Goal: Find specific page/section: Find specific page/section

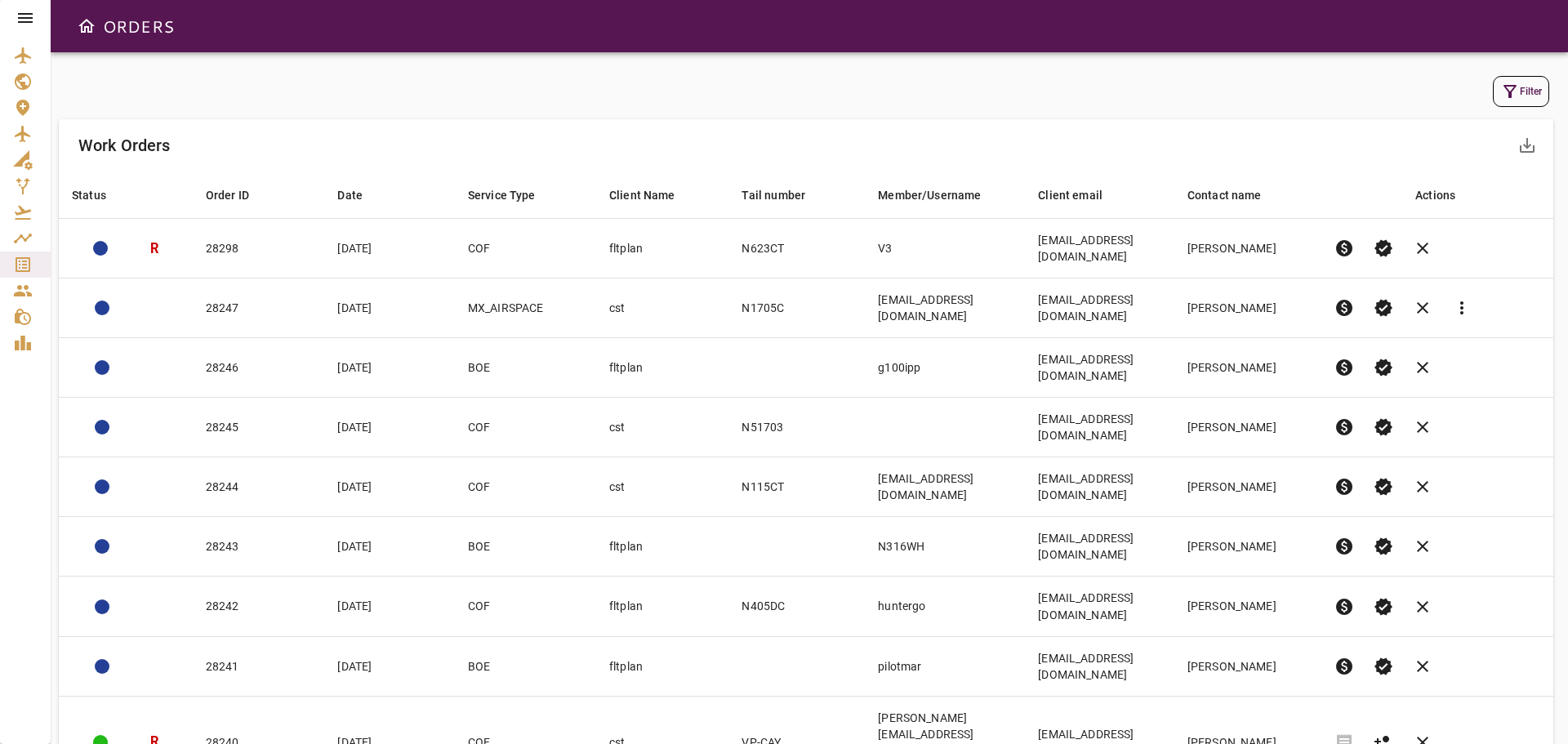
click at [1522, 85] on button "Filter" at bounding box center [1520, 92] width 57 height 31
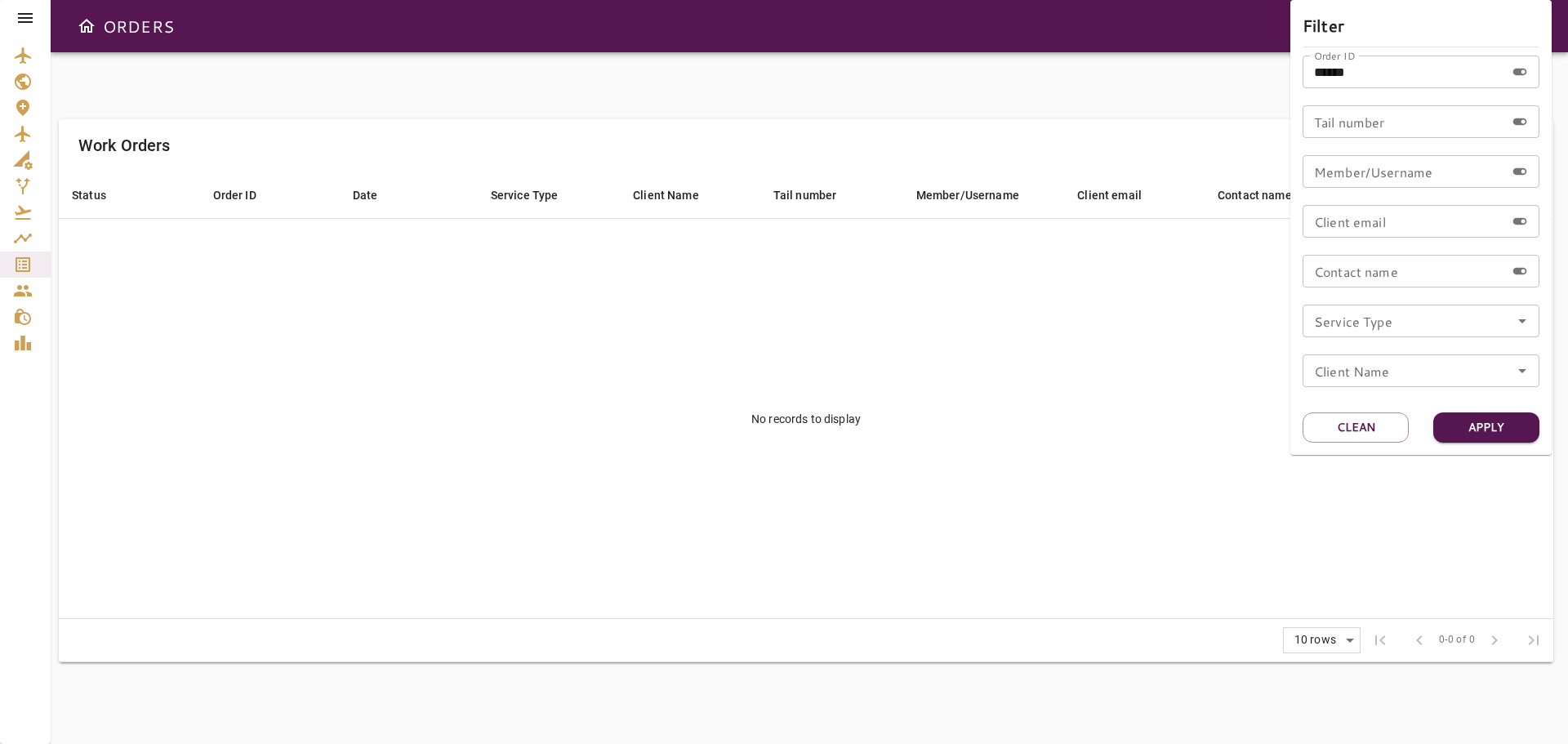
click at [1414, 66] on input "*****" at bounding box center [1404, 72] width 202 height 32
type input "*"
click at [1386, 120] on input "Tail number" at bounding box center [1404, 121] width 202 height 32
type input "******"
click at [1499, 437] on button "Apply" at bounding box center [1486, 428] width 106 height 31
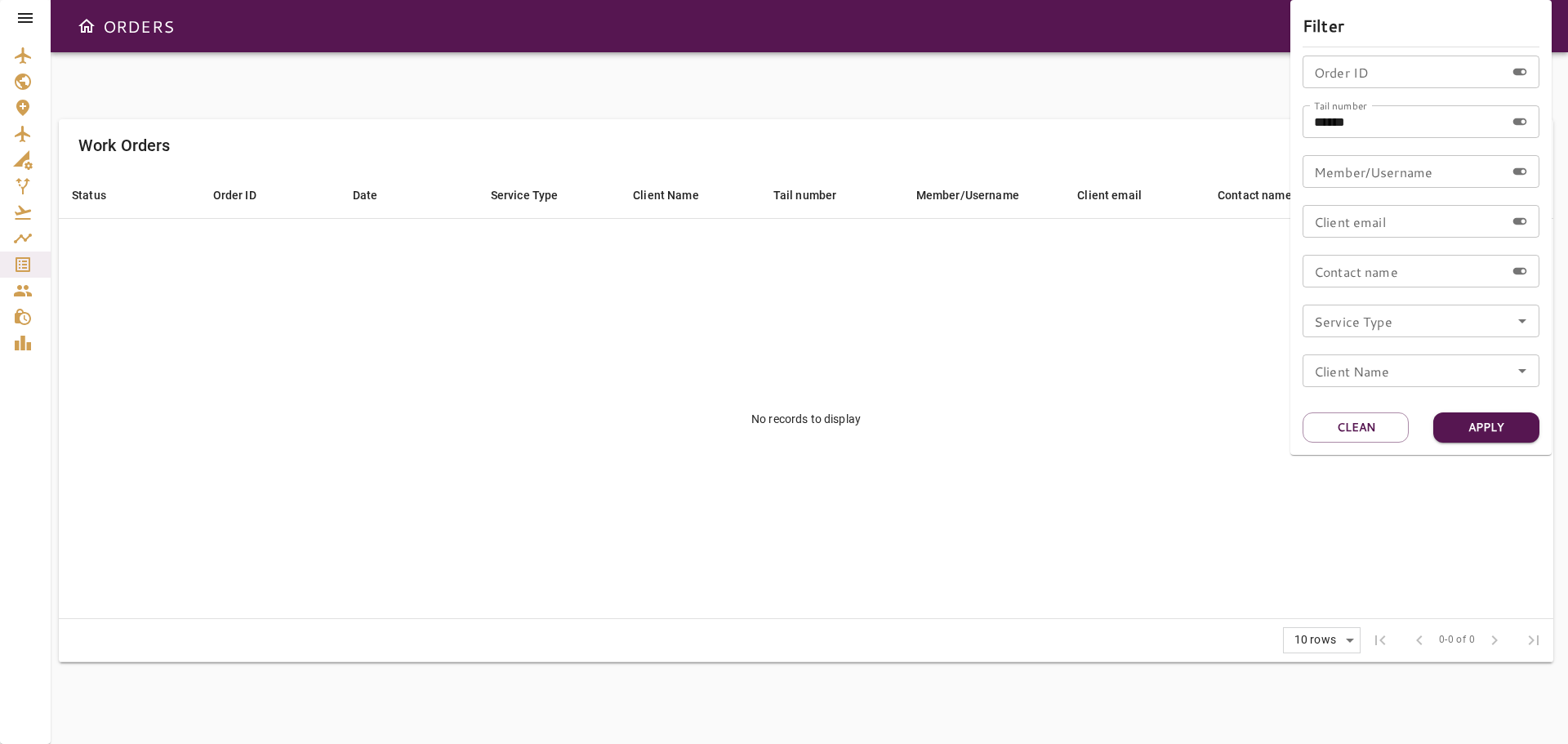
click at [20, 53] on div at bounding box center [784, 372] width 1568 height 744
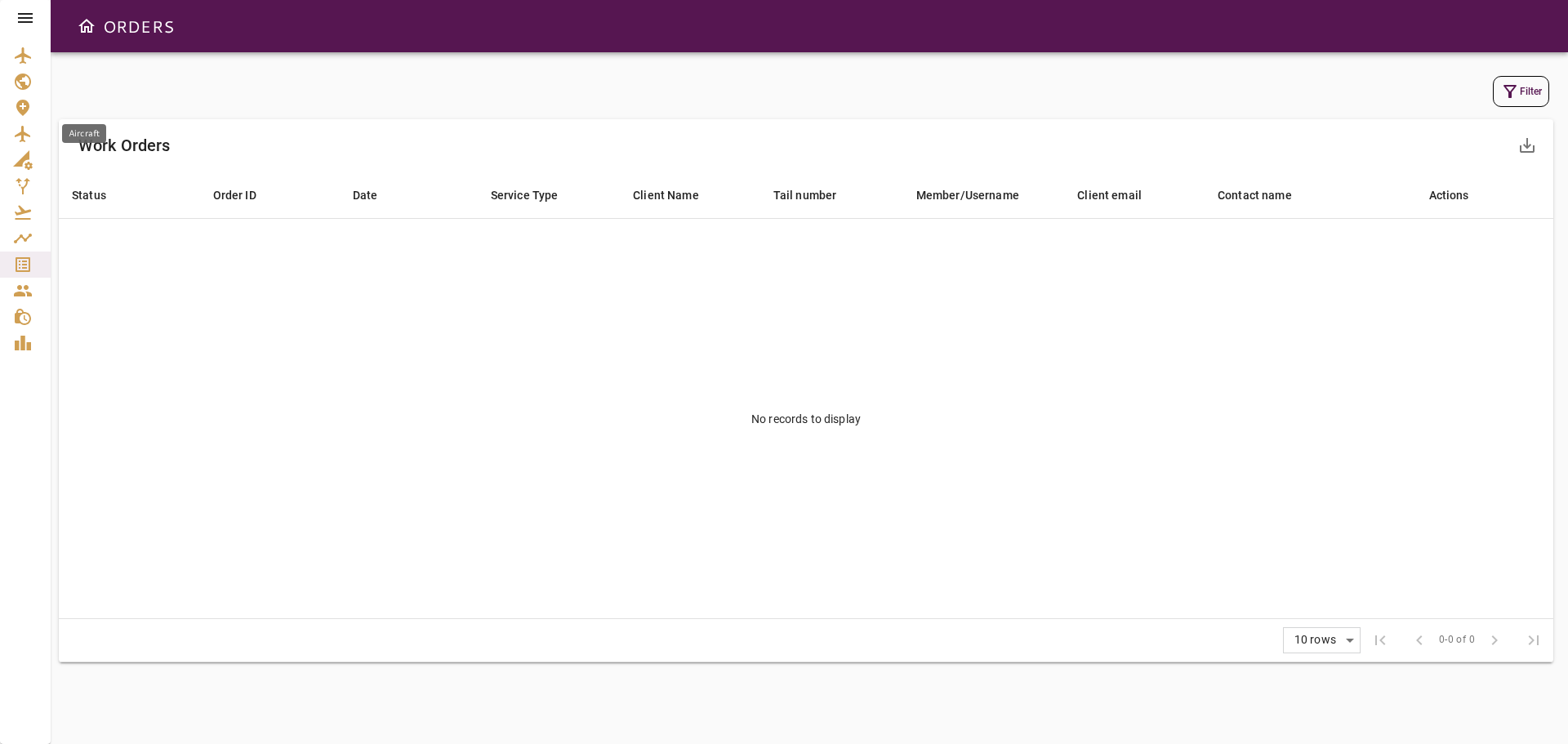
click at [20, 128] on icon "Aircraft" at bounding box center [23, 134] width 20 height 20
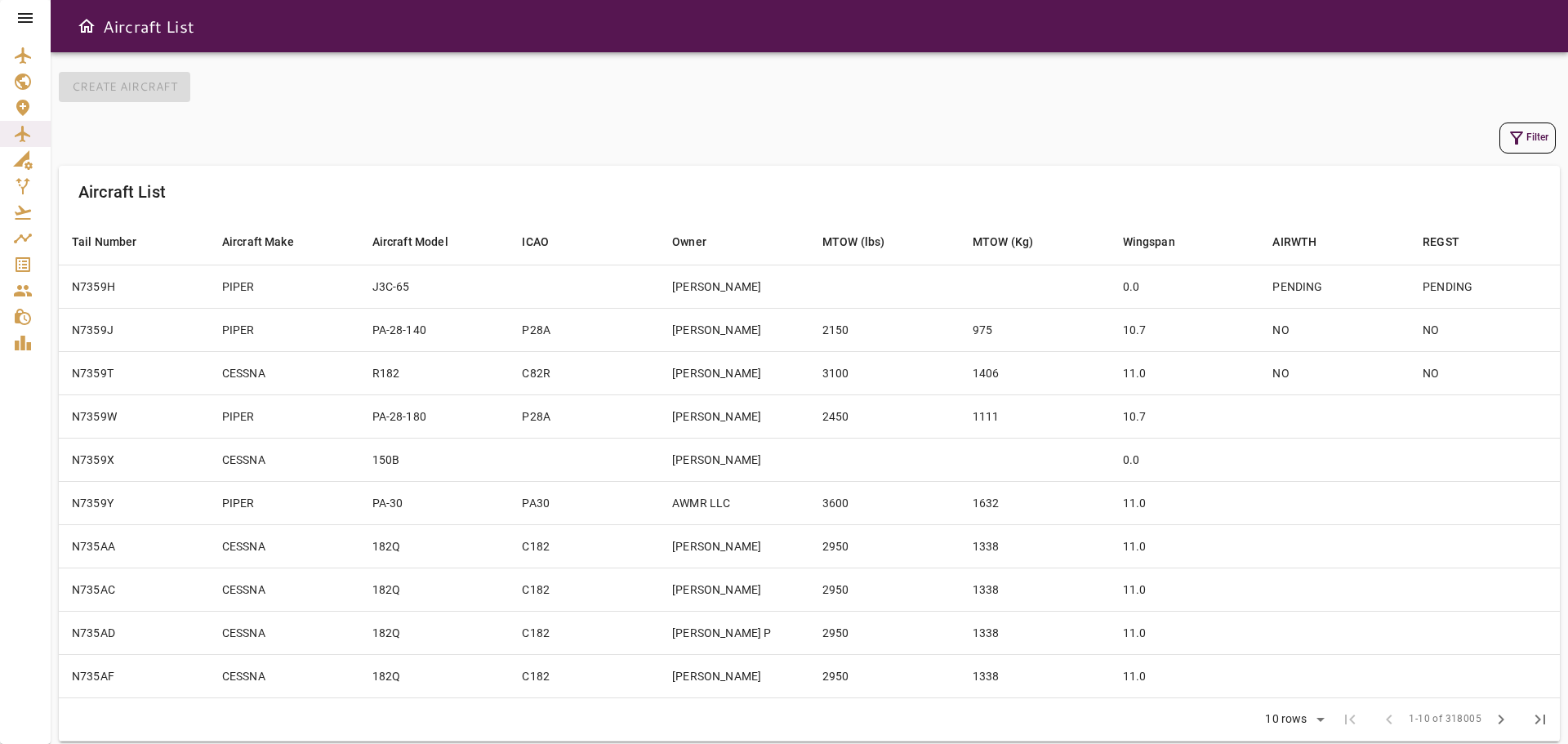
click at [1560, 147] on div "Create Aircraft Filter Aircraft List Tail Number arrow_downward Aircraft Make a…" at bounding box center [809, 398] width 1518 height 692
click at [1535, 143] on button "Filter" at bounding box center [1528, 137] width 57 height 31
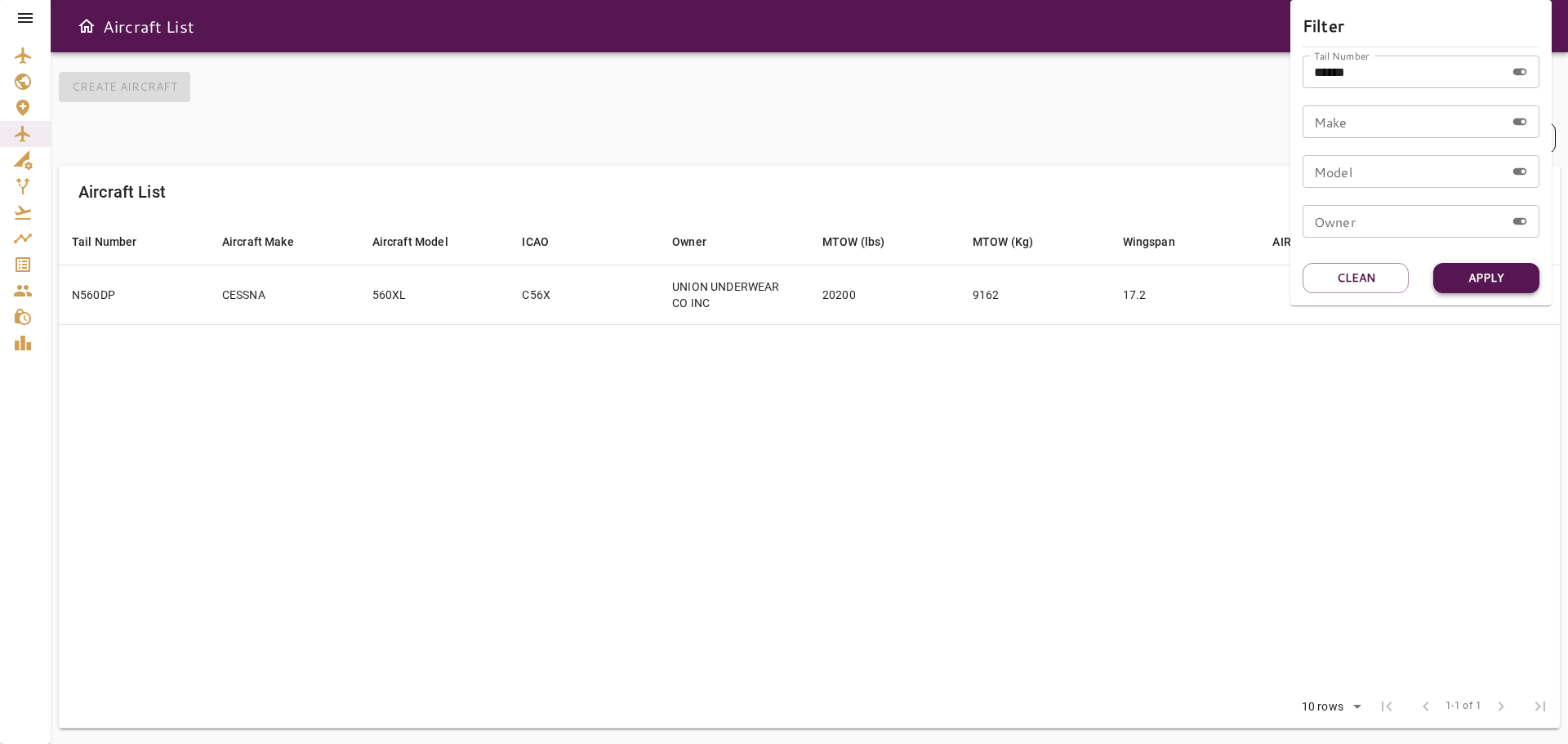
click at [1484, 276] on button "Apply" at bounding box center [1486, 279] width 106 height 31
click at [873, 518] on div at bounding box center [784, 372] width 1568 height 744
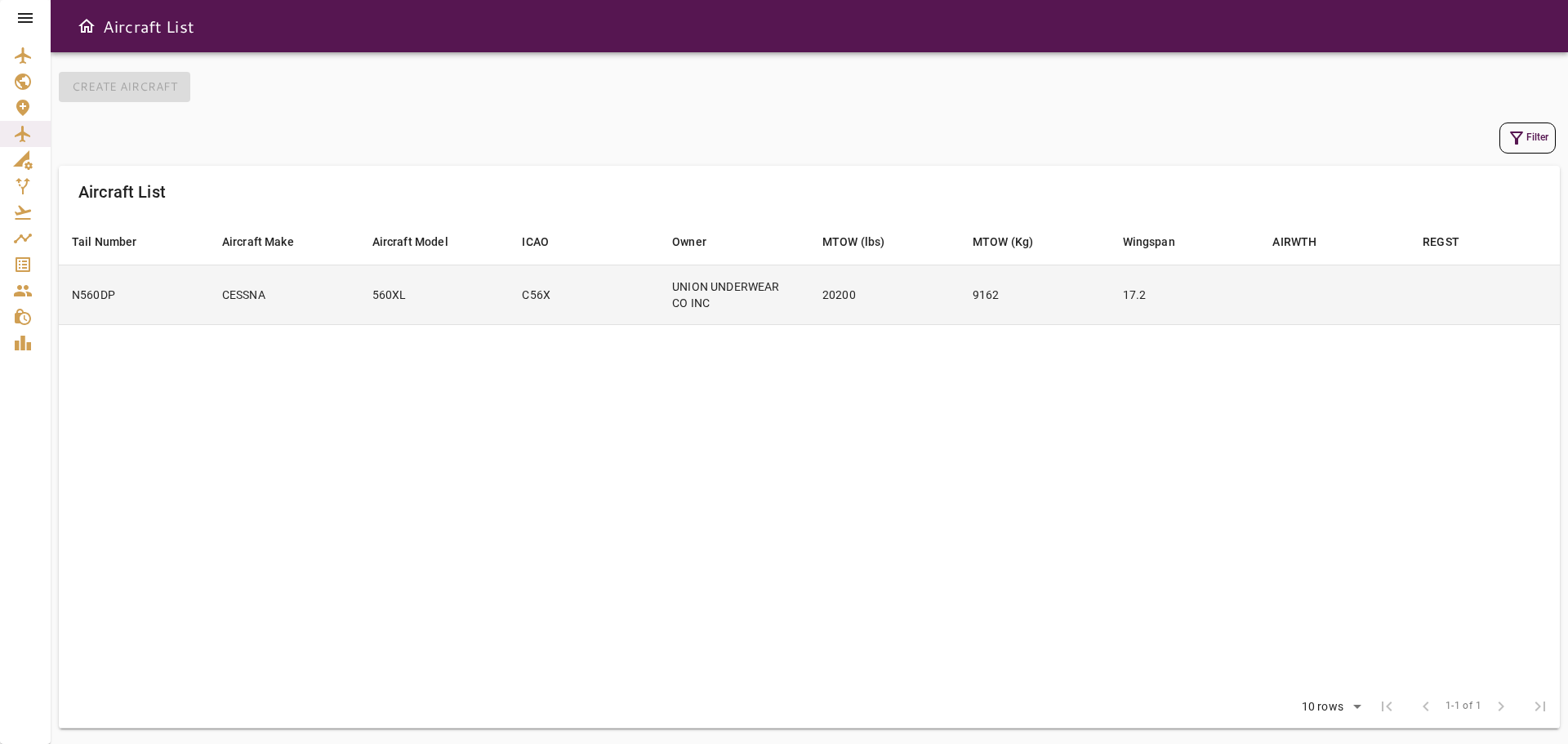
click at [978, 306] on td "9162" at bounding box center [1034, 294] width 150 height 59
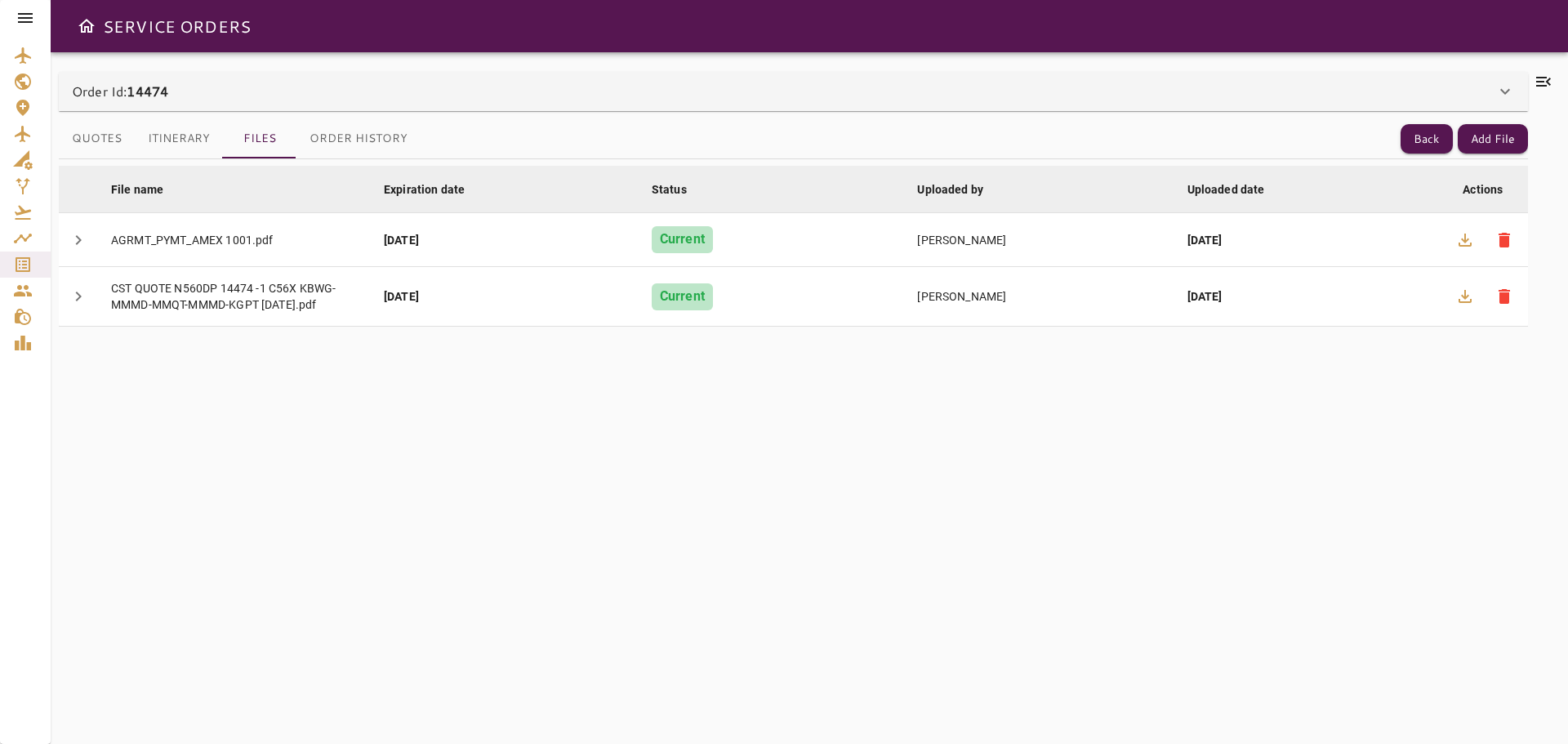
click at [1546, 83] on icon at bounding box center [1544, 82] width 20 height 20
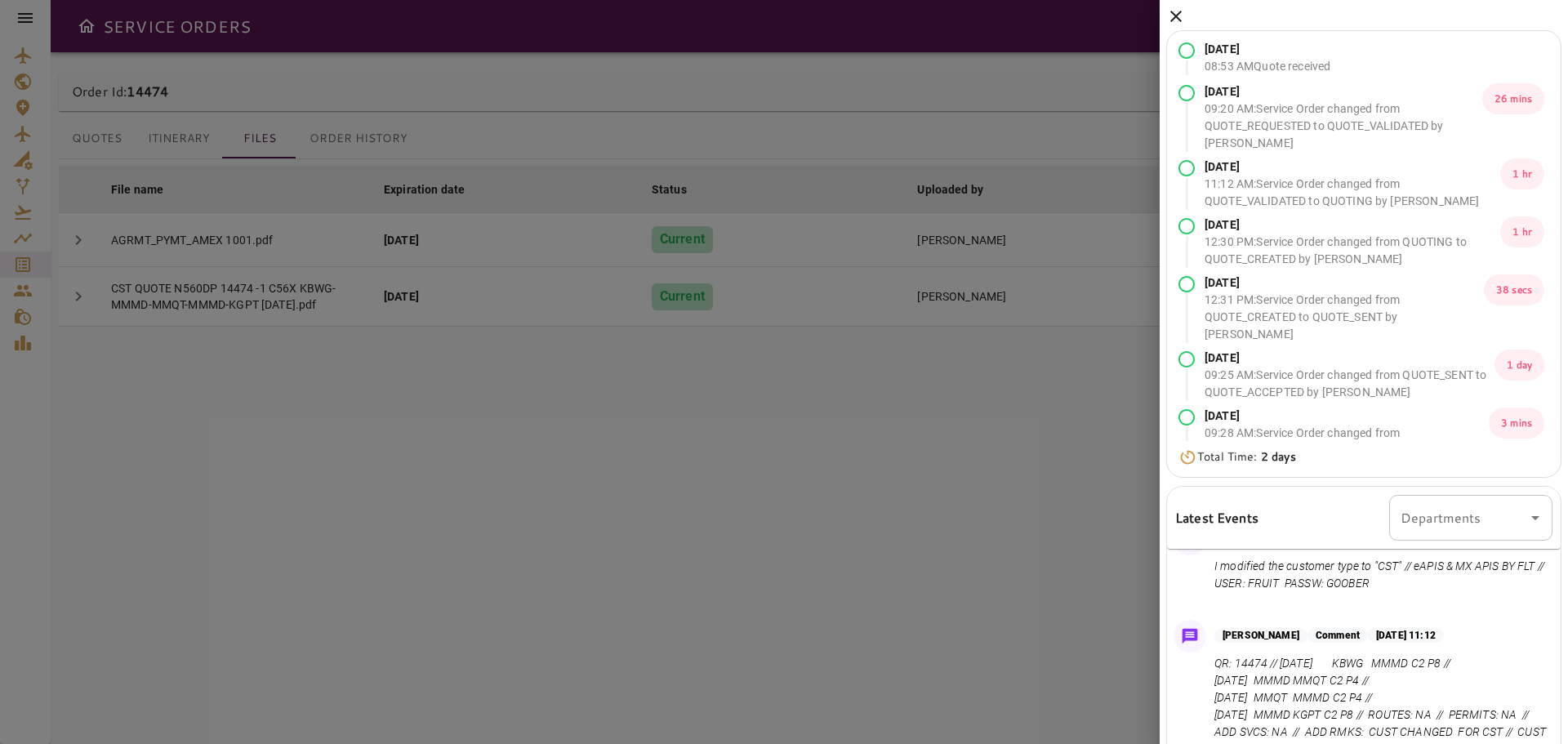
scroll to position [114, 0]
drag, startPoint x: 1417, startPoint y: 571, endPoint x: 1230, endPoint y: 590, distance: 188.0
click at [1230, 590] on p "I modified the customer type to "CST" // eAPIS & MX APIS BY FLT // USER: FRUIT …" at bounding box center [1379, 577] width 332 height 34
copy p "eAPIS & MX APIS BY FLT"
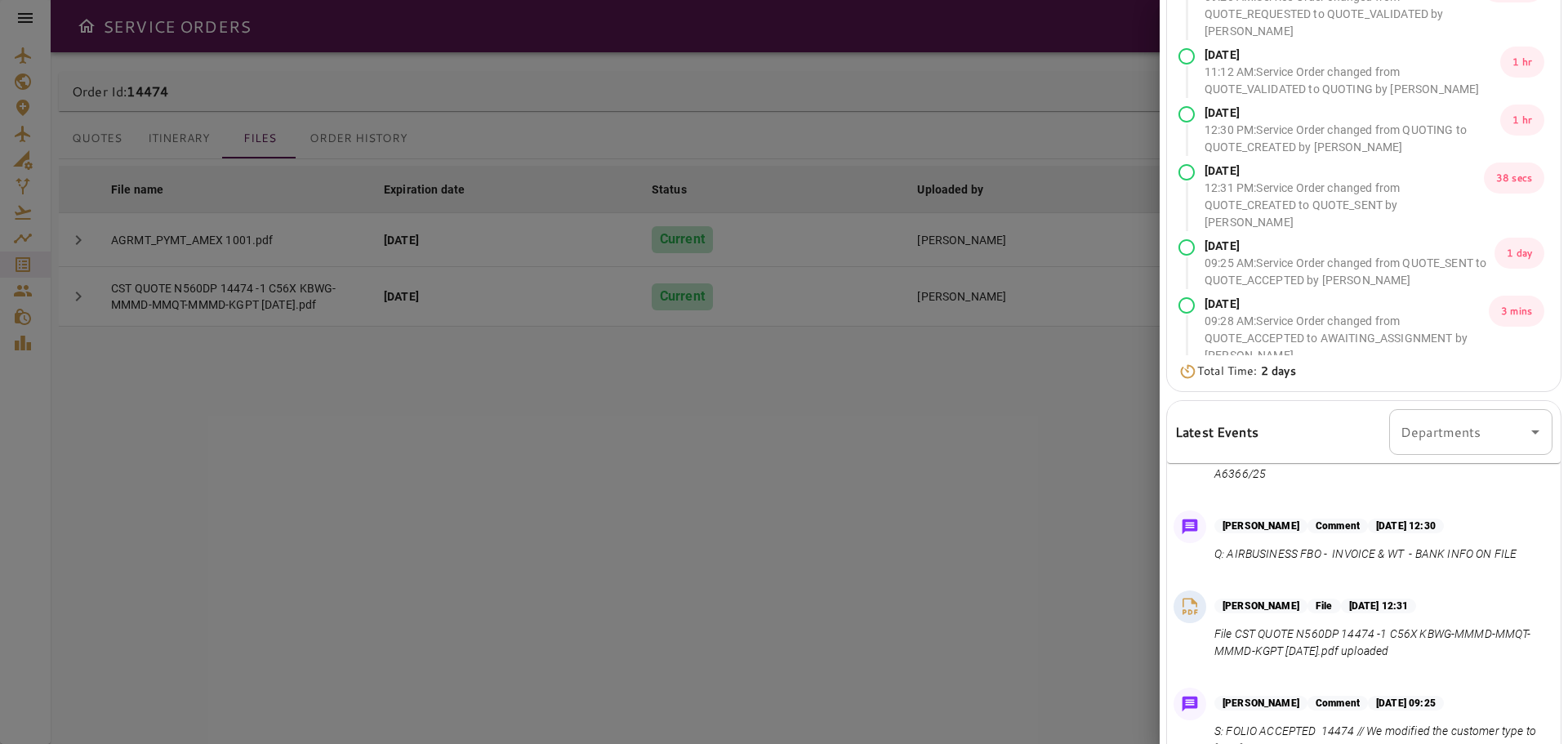
scroll to position [0, 0]
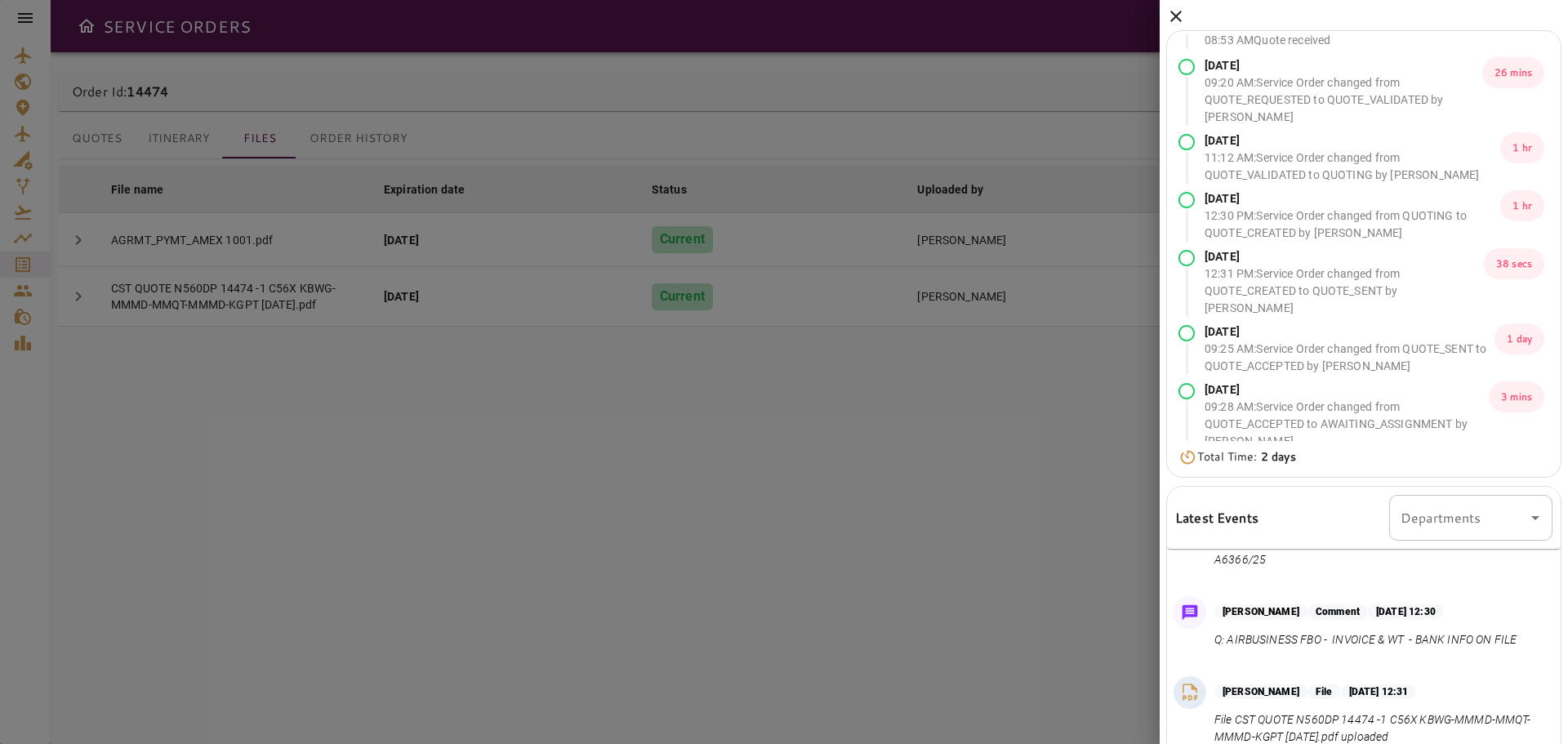
click at [1176, 22] on icon at bounding box center [1176, 16] width 20 height 20
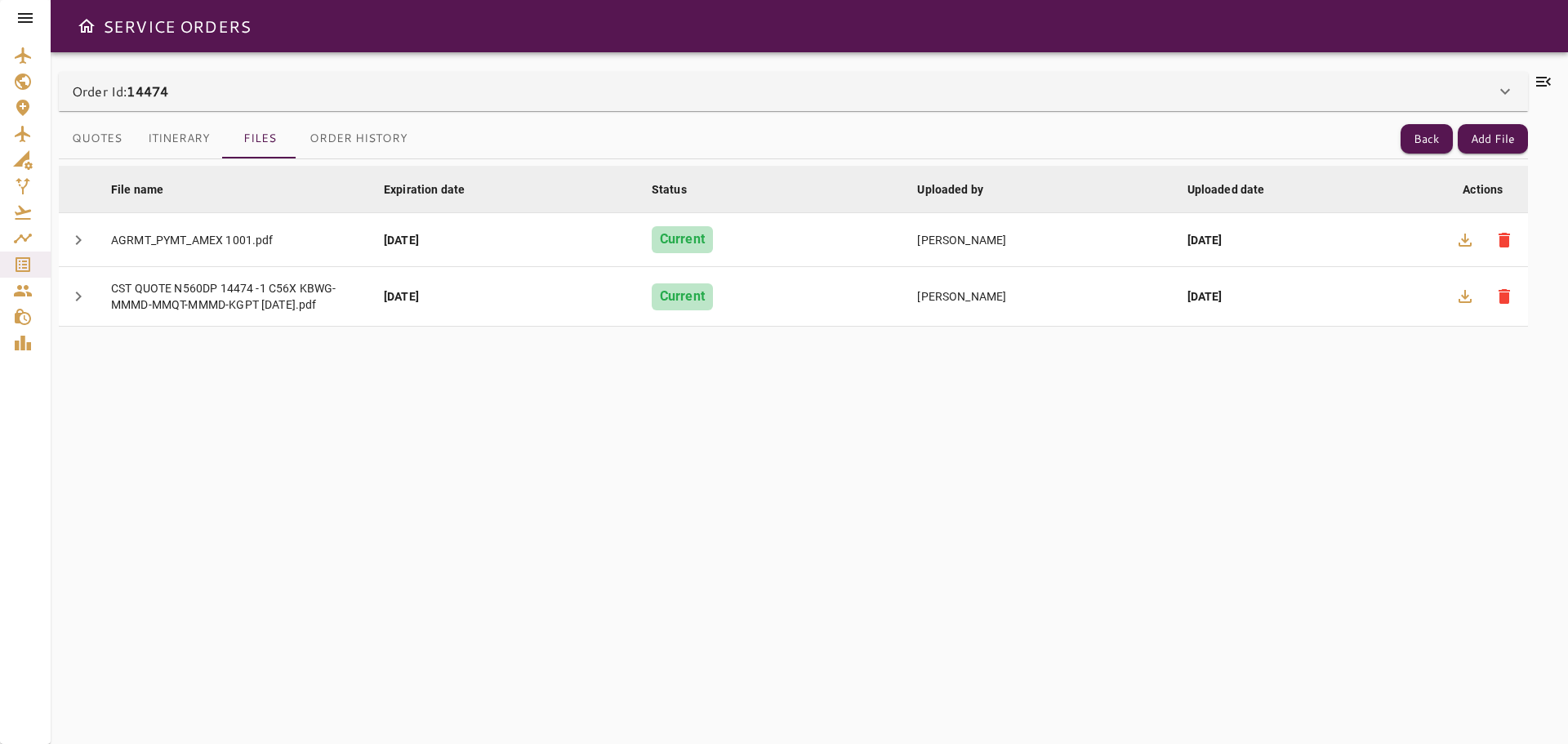
click at [1549, 80] on icon at bounding box center [1544, 82] width 20 height 20
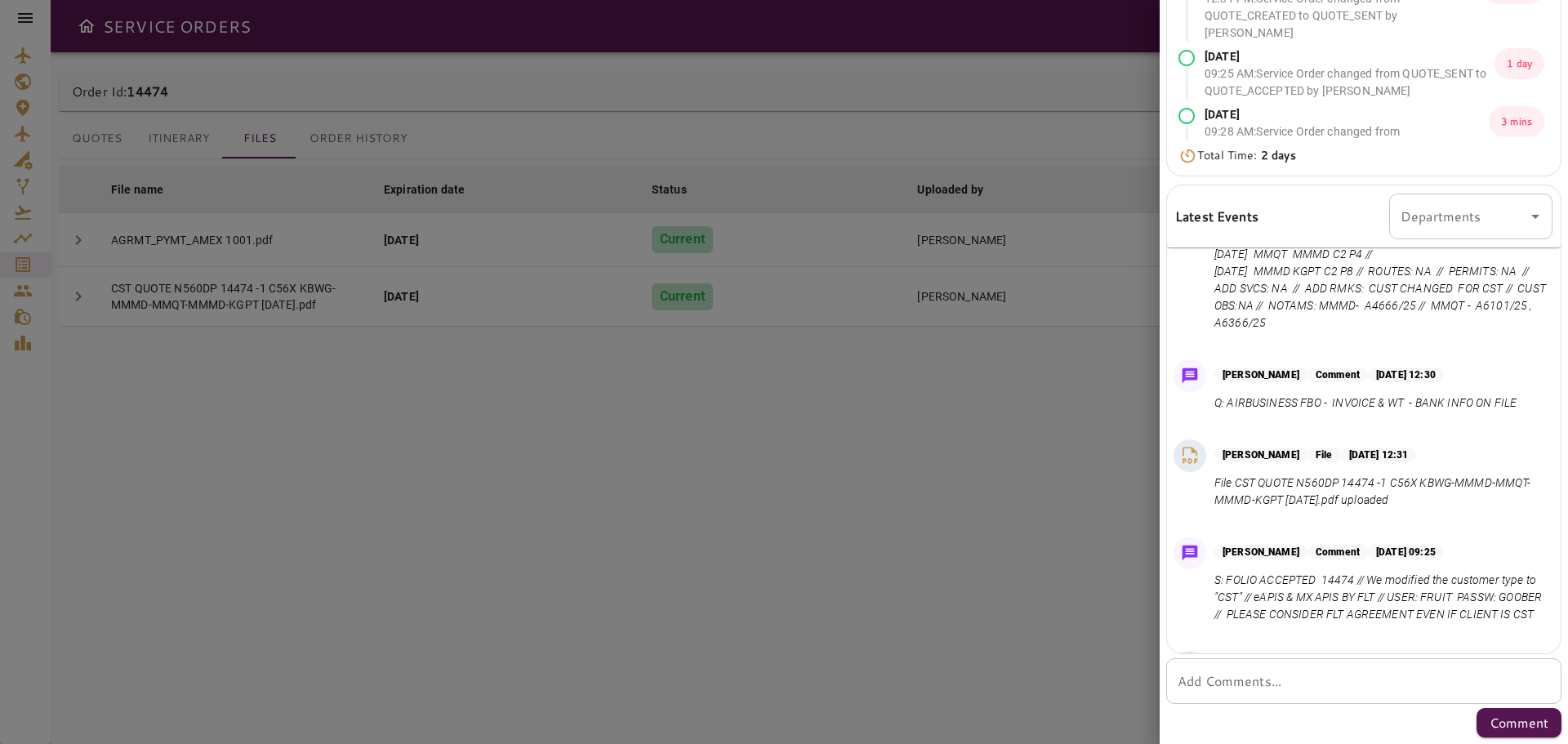
scroll to position [177, 0]
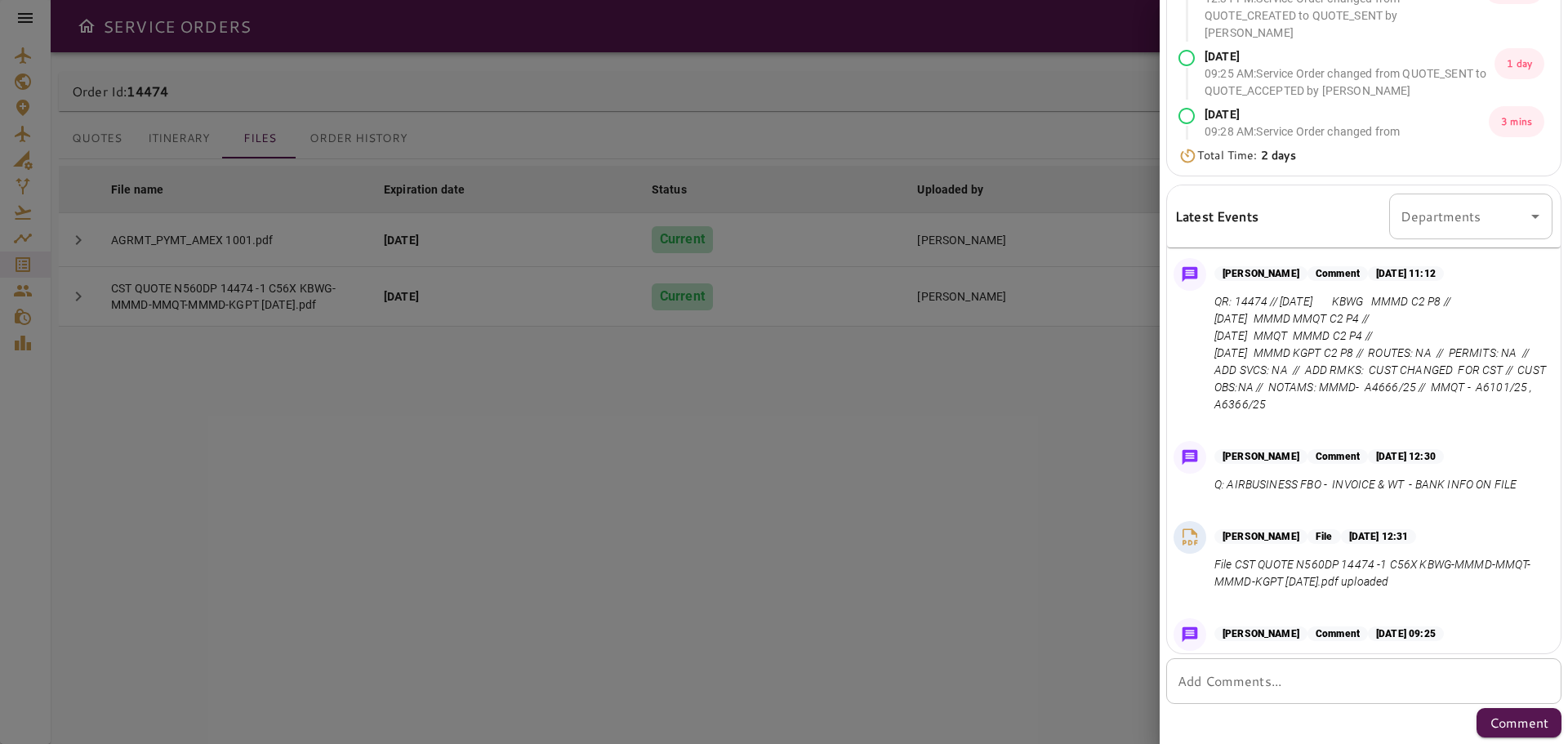
click at [1082, 470] on div at bounding box center [784, 372] width 1568 height 744
